Goal: Book appointment/travel/reservation

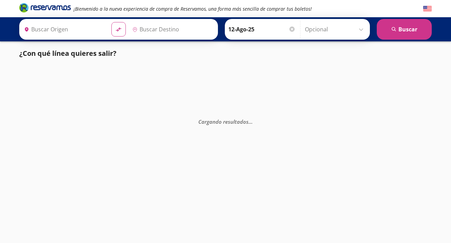
type input "[GEOGRAPHIC_DATA], [GEOGRAPHIC_DATA]"
type input "Santiago de Querétaro, [GEOGRAPHIC_DATA]"
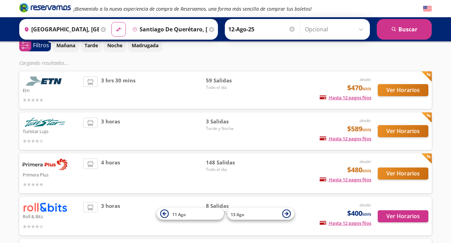
scroll to position [33, 0]
click at [267, 89] on div "desde: $470 MXN Hasta 12 pagos fijos Pagos fijos en compras mayores a $30 MXN, …" at bounding box center [315, 89] width 114 height 27
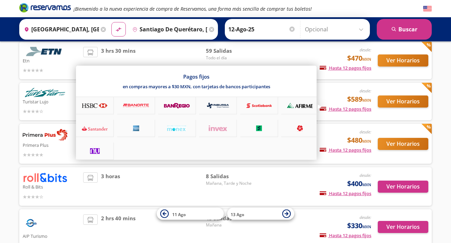
scroll to position [64, 0]
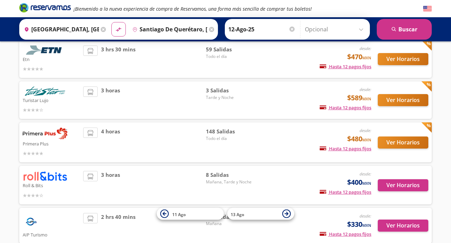
click at [407, 148] on div "Ver Horarios" at bounding box center [400, 142] width 57 height 30
click at [407, 145] on button "Ver Horarios" at bounding box center [403, 142] width 51 height 12
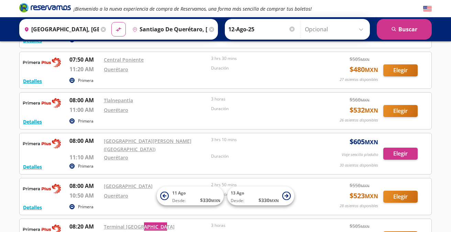
scroll to position [579, 0]
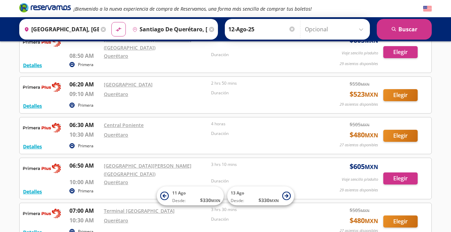
click at [164, 158] on div "Detalles Primera 06:50 AM [GEOGRAPHIC_DATA][PERSON_NAME] (Terminal 2) 10:00 AM …" at bounding box center [225, 179] width 413 height 42
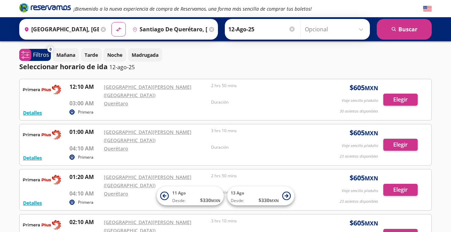
scroll to position [0, 0]
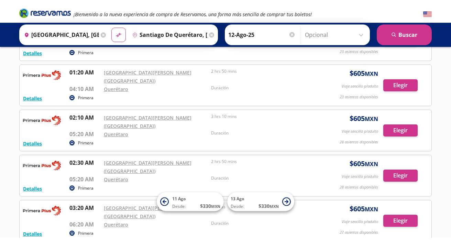
scroll to position [113, 0]
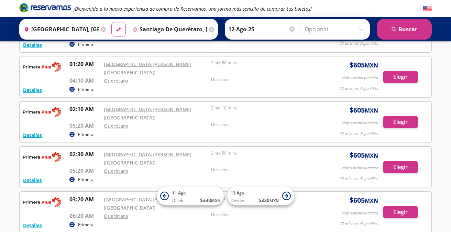
click at [425, 0] on html "¡Bienvenido a la nueva experiencia de compra de Reservamos, una forma más senci…" at bounding box center [225, 180] width 451 height 586
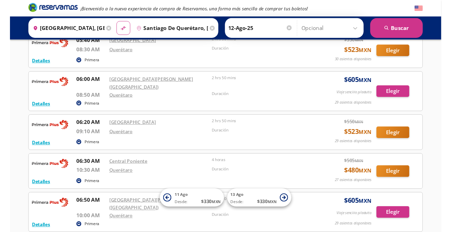
scroll to position [537, 0]
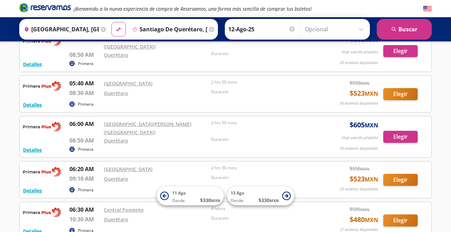
scroll to position [496, 0]
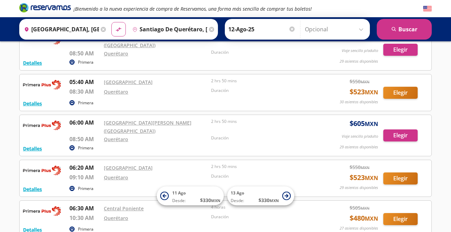
click at [246, 204] on p "4 horas" at bounding box center [263, 207] width 104 height 6
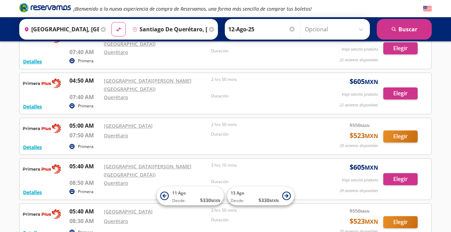
scroll to position [502, 0]
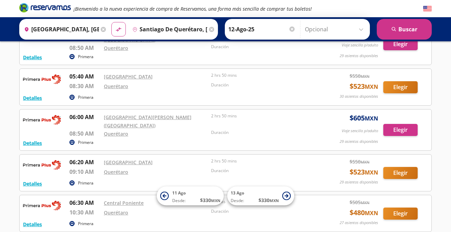
click at [192, 208] on div "Querétaro" at bounding box center [156, 212] width 104 height 8
click at [246, 168] on div "Duración" at bounding box center [263, 173] width 104 height 11
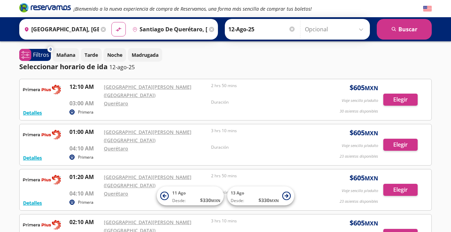
scroll to position [0, 0]
click at [70, 56] on p "Mañana" at bounding box center [65, 54] width 19 height 7
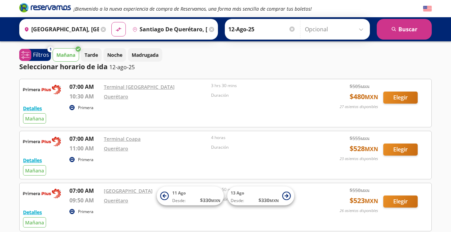
click at [70, 58] on p "Mañana" at bounding box center [65, 54] width 19 height 7
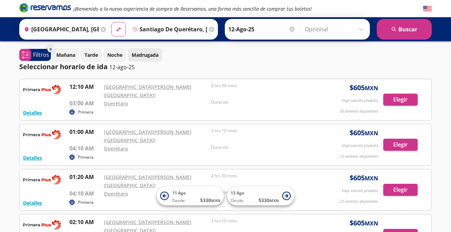
click at [147, 60] on button "Madrugada" at bounding box center [145, 54] width 34 height 13
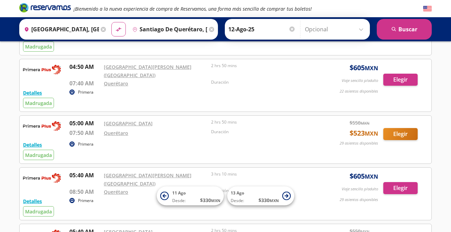
scroll to position [471, 0]
